Goal: Use online tool/utility: Utilize a website feature to perform a specific function

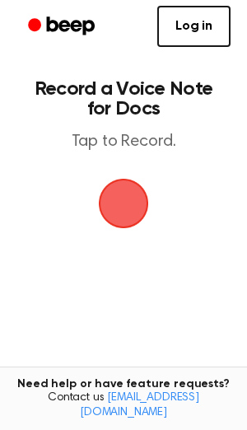
click at [146, 193] on span "button" at bounding box center [123, 203] width 46 height 46
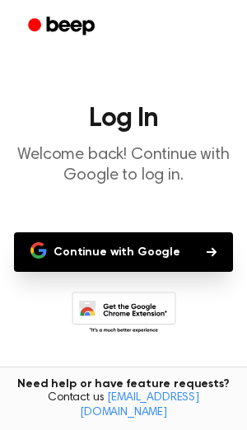
click at [119, 257] on button "Continue with Google" at bounding box center [123, 252] width 219 height 40
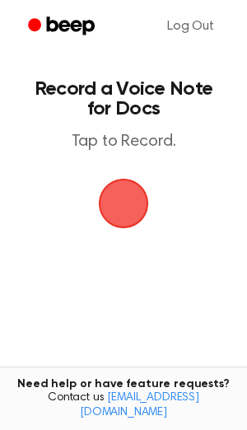
click at [113, 189] on span "button" at bounding box center [124, 204] width 50 height 50
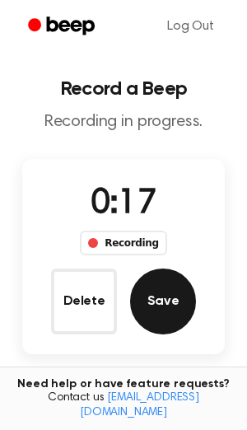
click at [151, 284] on button "Save" at bounding box center [163, 301] width 66 height 66
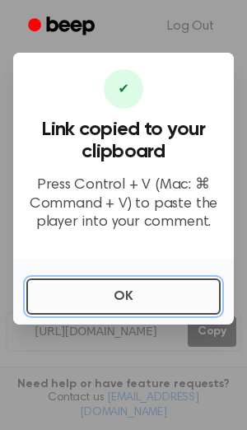
click at [130, 300] on button "OK" at bounding box center [123, 296] width 194 height 36
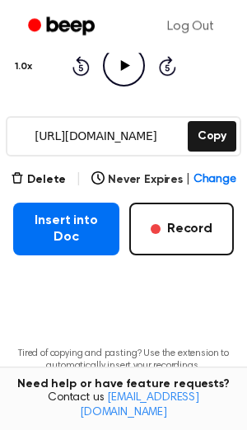
scroll to position [205, 0]
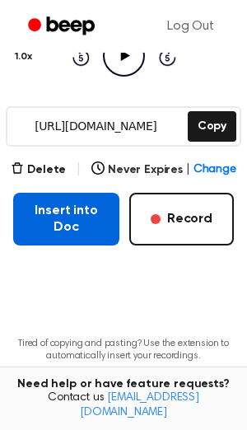
click at [94, 212] on button "Insert into Doc" at bounding box center [66, 219] width 106 height 53
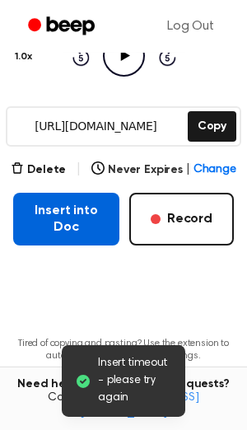
click at [40, 222] on button "Insert into Doc" at bounding box center [66, 219] width 106 height 53
